Goal: Navigation & Orientation: Find specific page/section

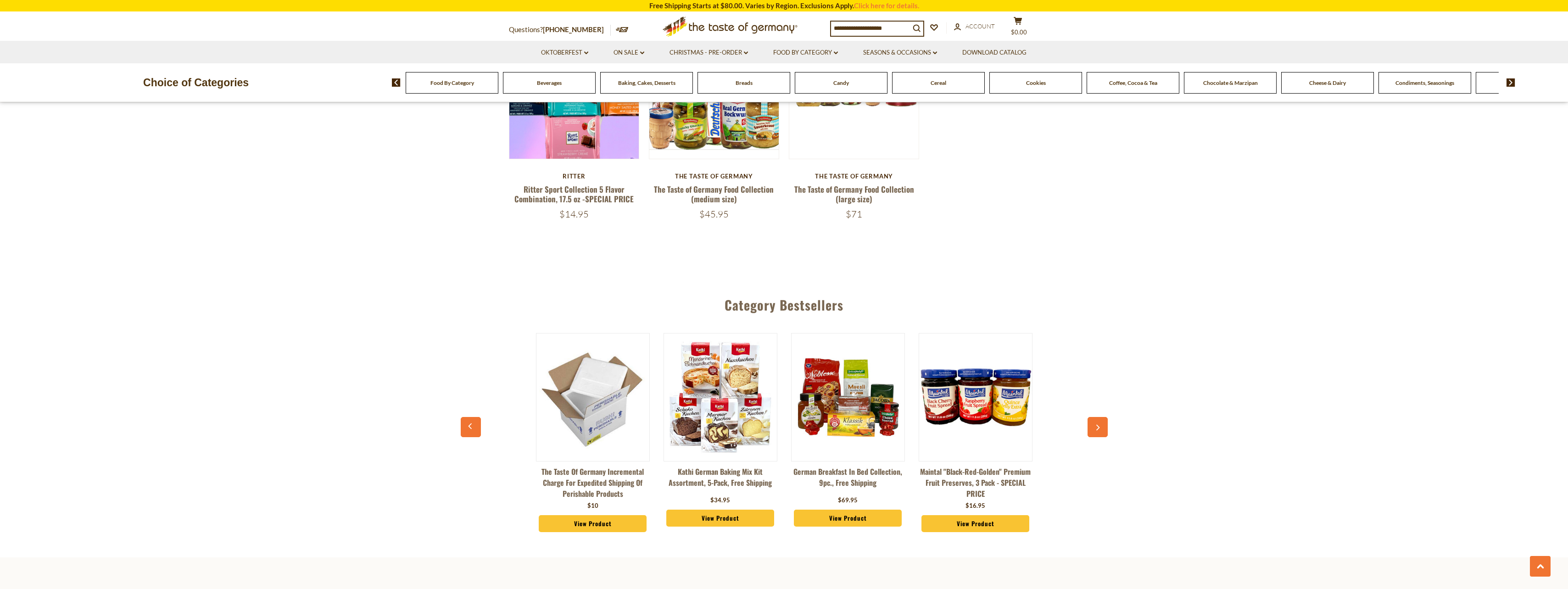
scroll to position [1973, 0]
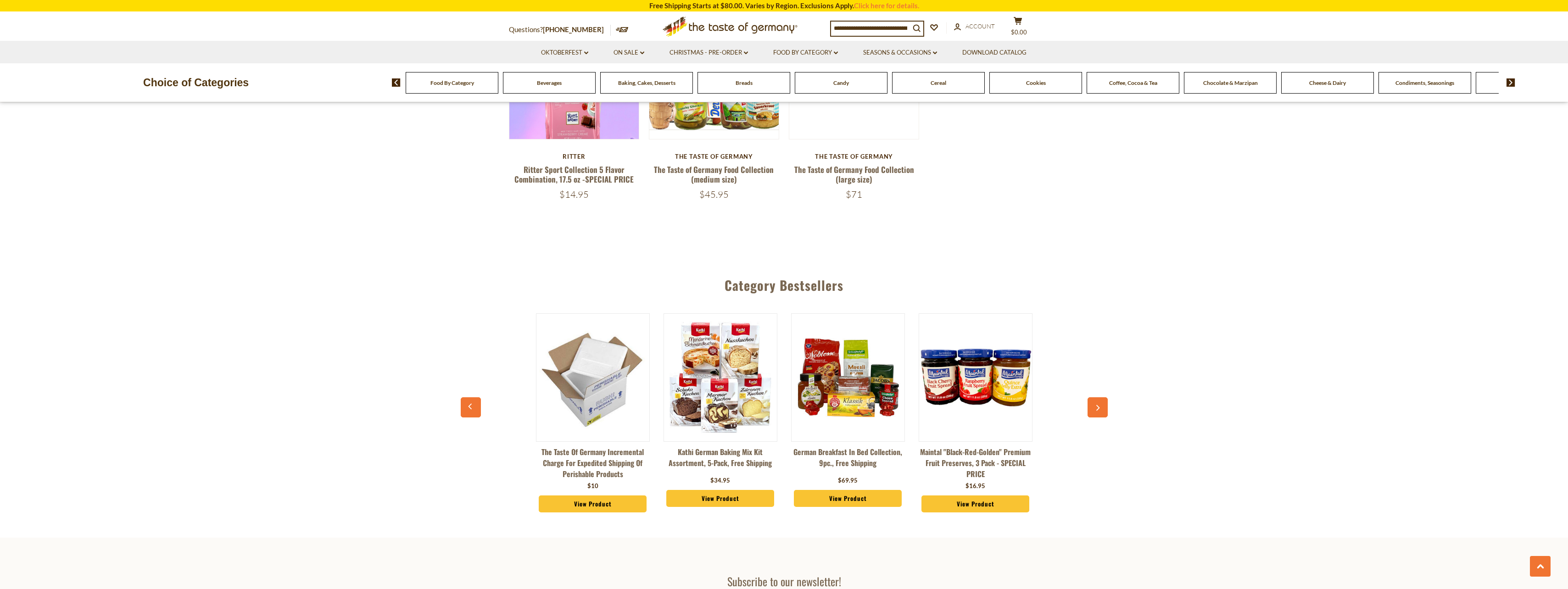
click at [1095, 404] on icon "button" at bounding box center [1097, 408] width 6 height 6
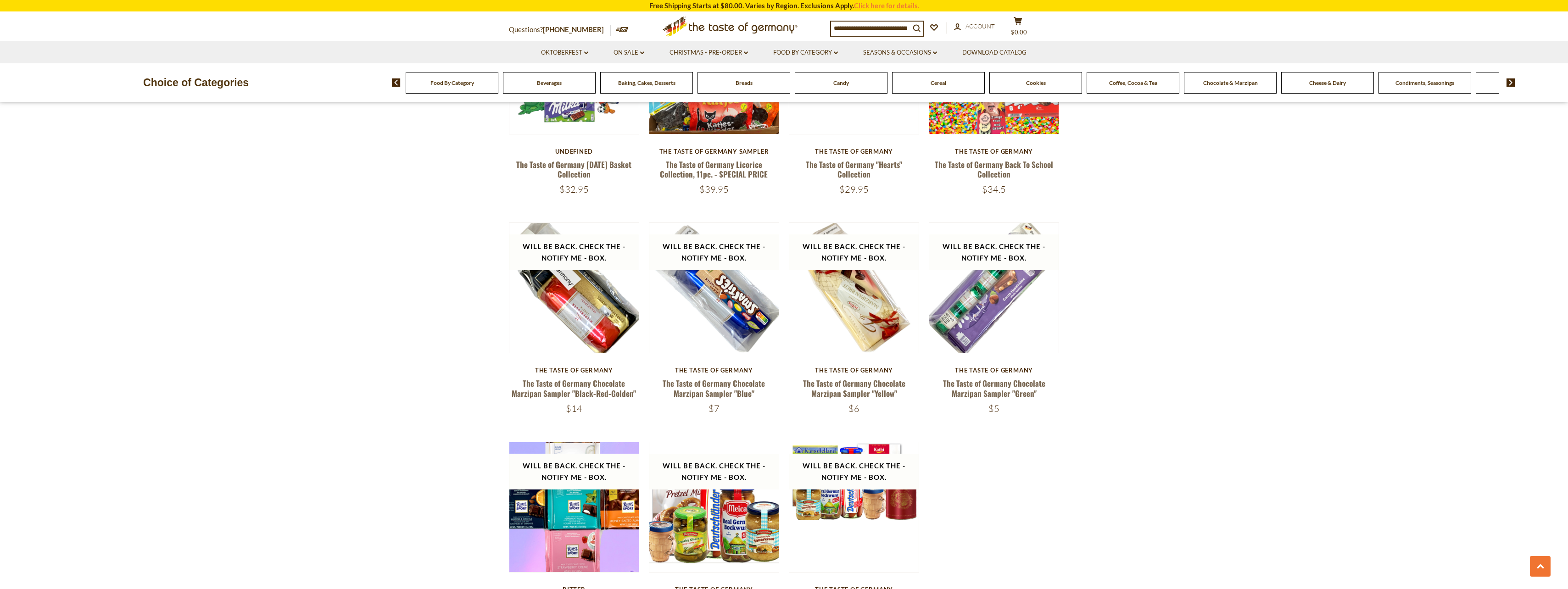
scroll to position [1560, 0]
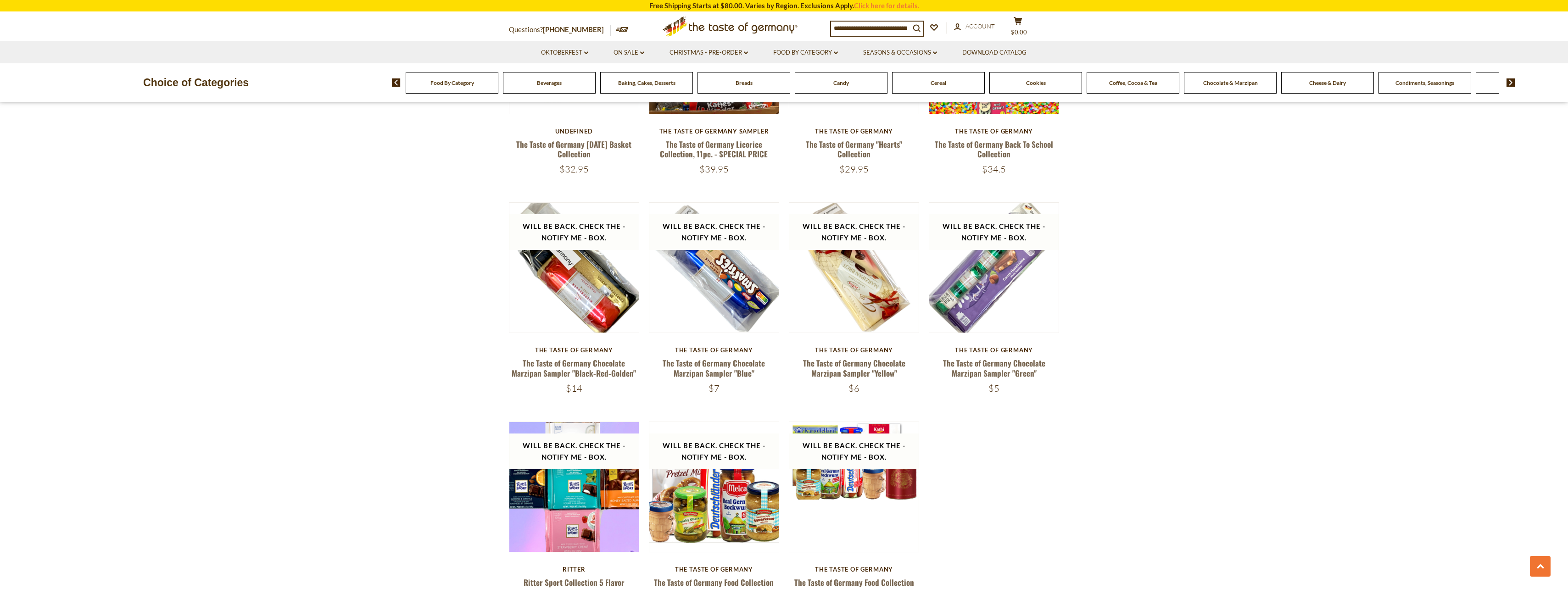
click at [452, 86] on span "Food By Category" at bounding box center [452, 83] width 44 height 7
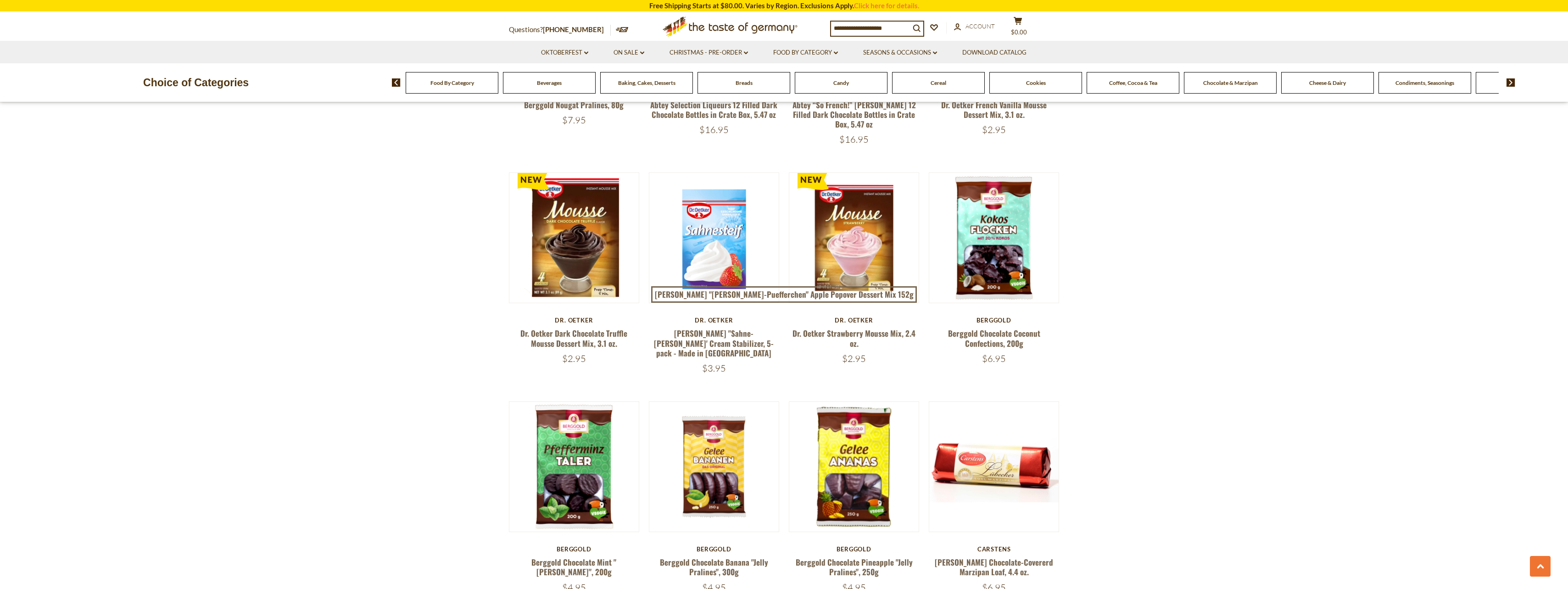
scroll to position [643, 0]
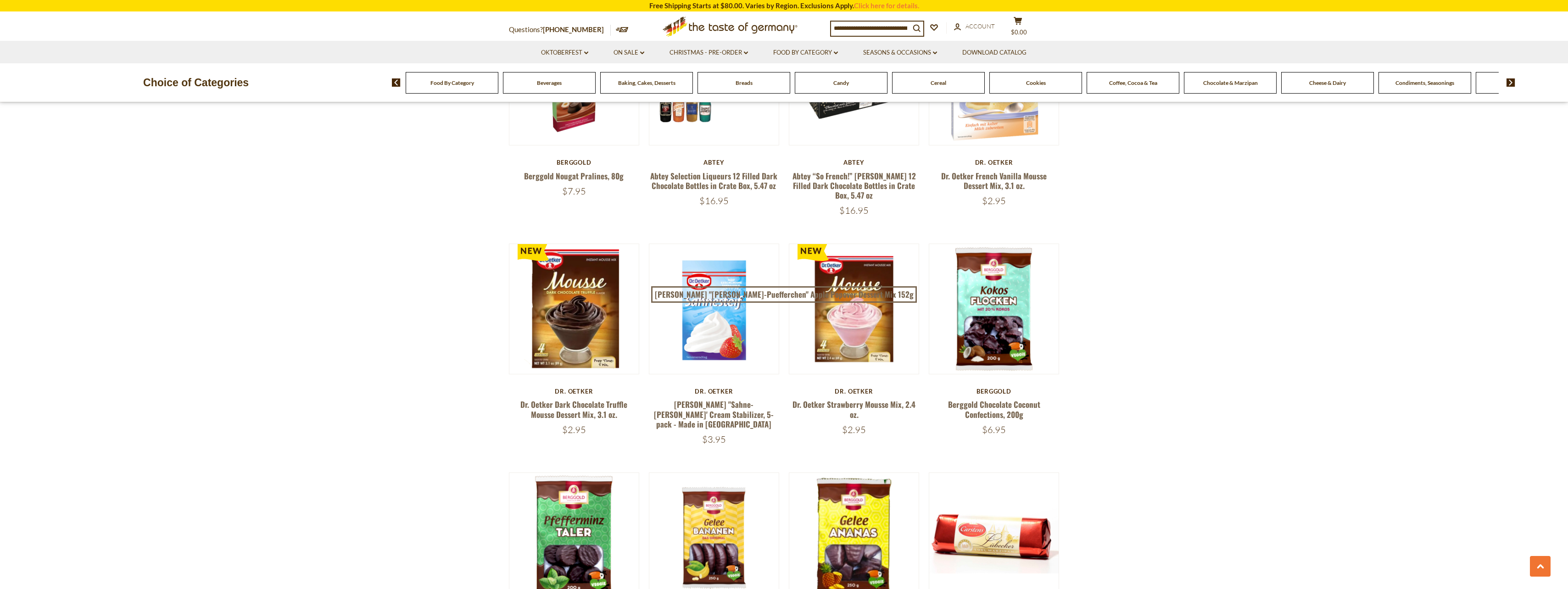
click at [1513, 83] on img at bounding box center [1511, 82] width 9 height 8
click at [1516, 88] on div "Food By Category Beverages Baking, Cakes, Desserts Breads Candy Cereal Cookies …" at bounding box center [980, 82] width 1176 height 22
click at [899, 52] on link "Seasons & Occasions dropdown_arrow" at bounding box center [900, 53] width 74 height 10
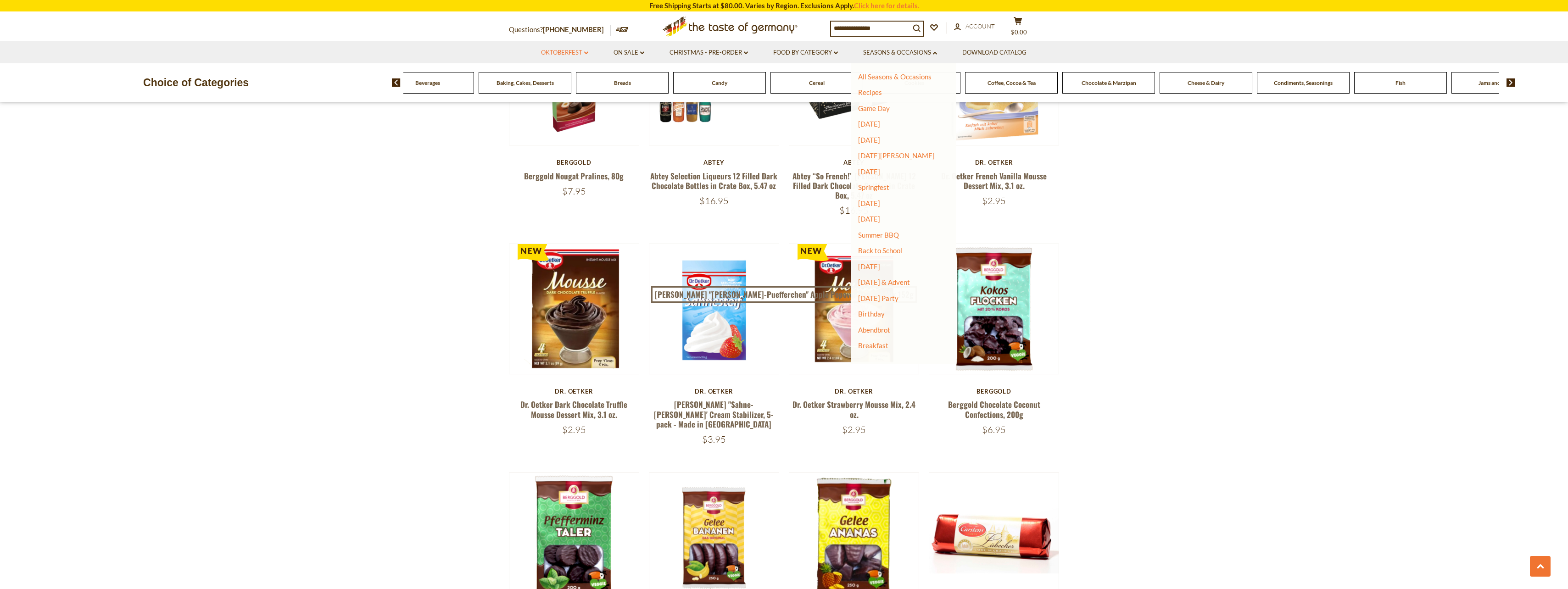
click at [564, 48] on link "Oktoberfest dropdown_arrow" at bounding box center [564, 53] width 47 height 10
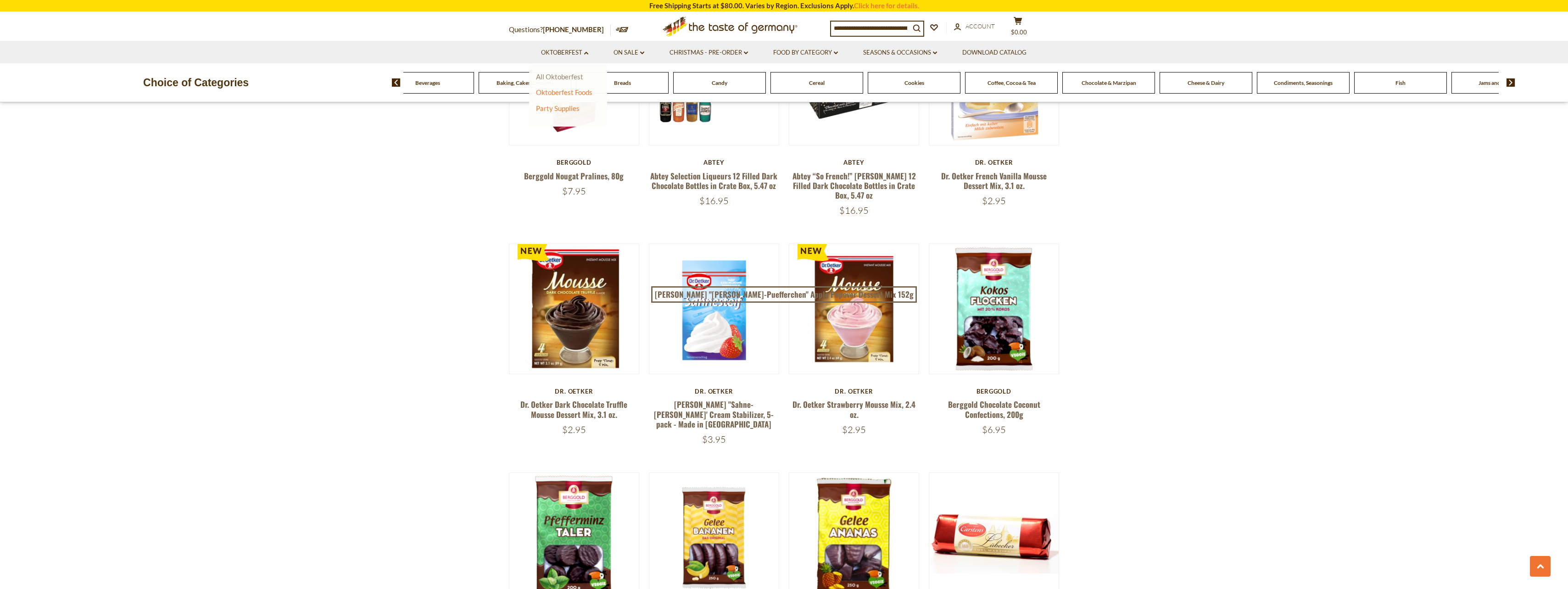
click at [574, 79] on link "All Oktoberfest" at bounding box center [559, 76] width 47 height 8
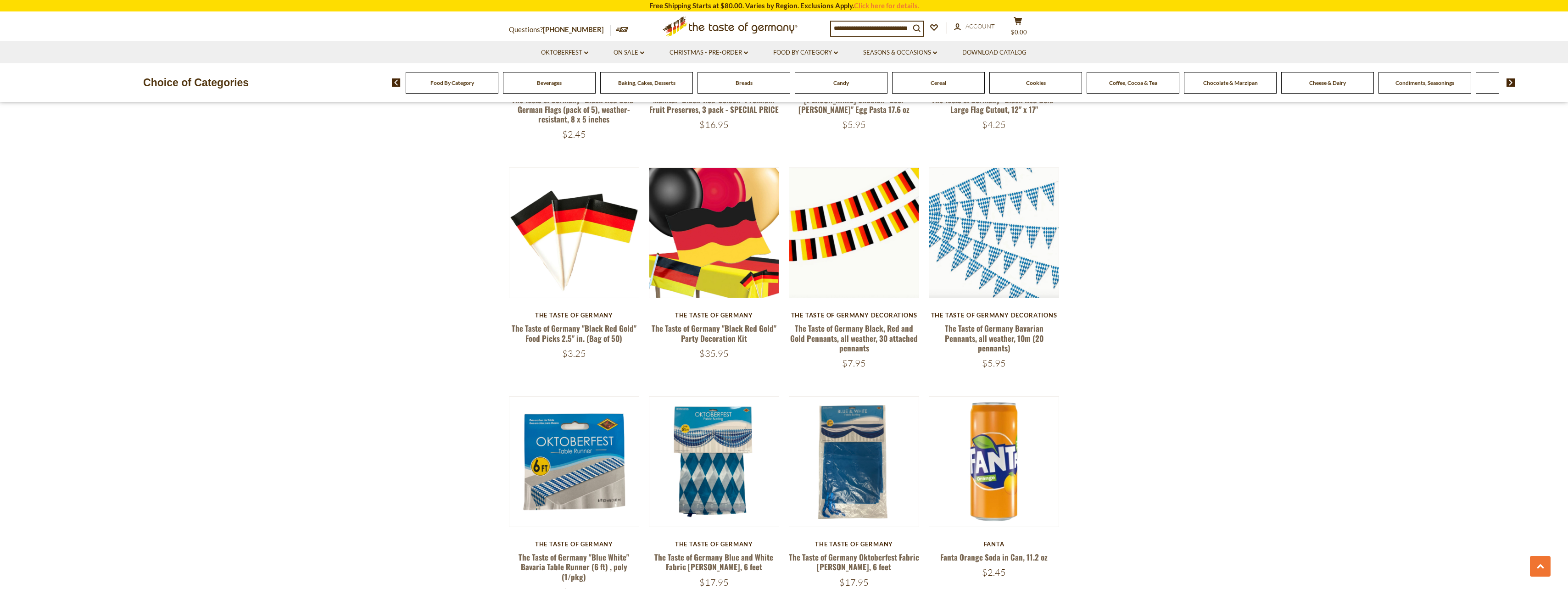
scroll to position [459, 0]
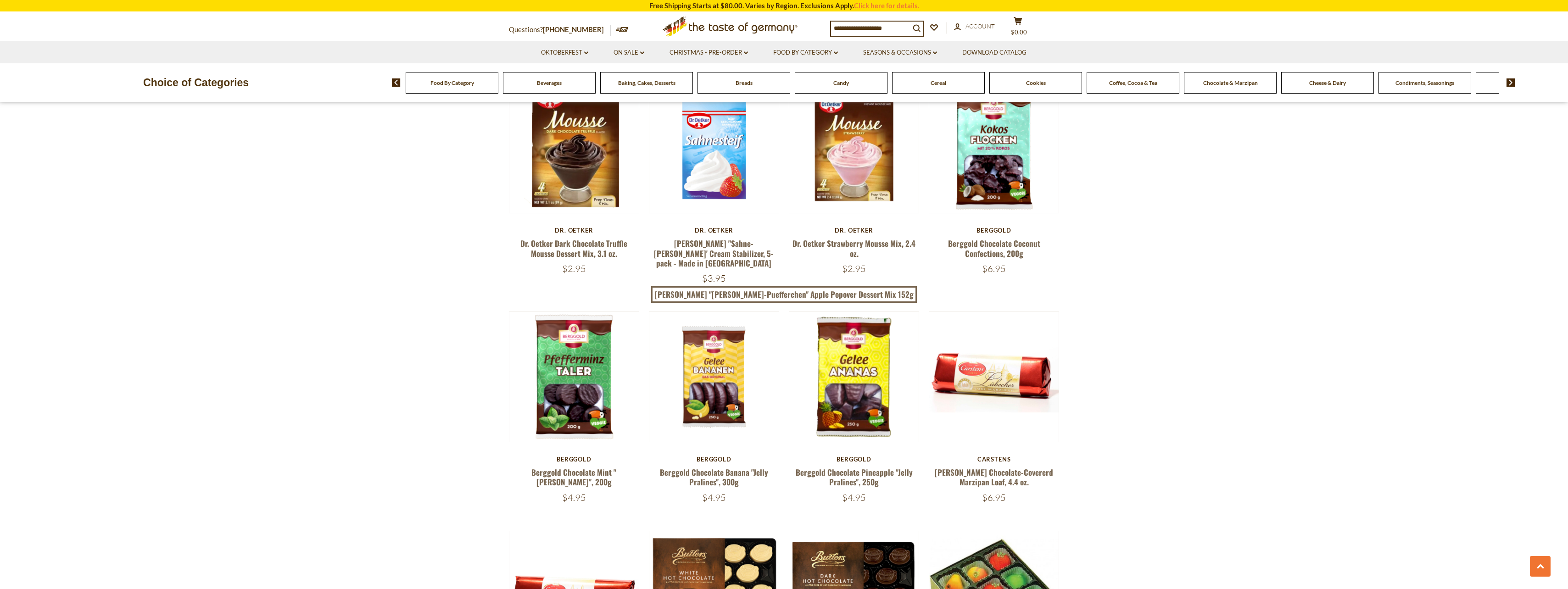
scroll to position [872, 0]
